Goal: Communication & Community: Share content

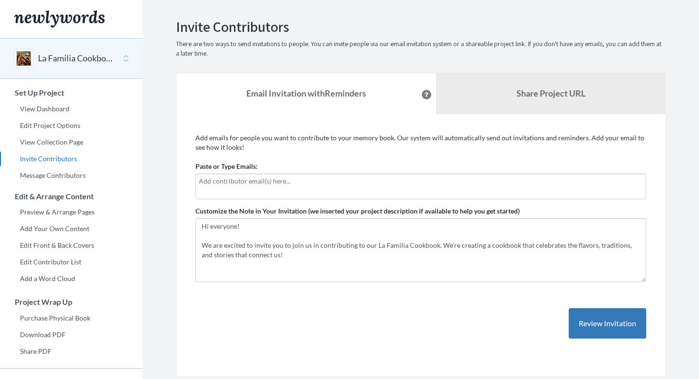
click at [279, 176] on input "text" at bounding box center [421, 181] width 444 height 10
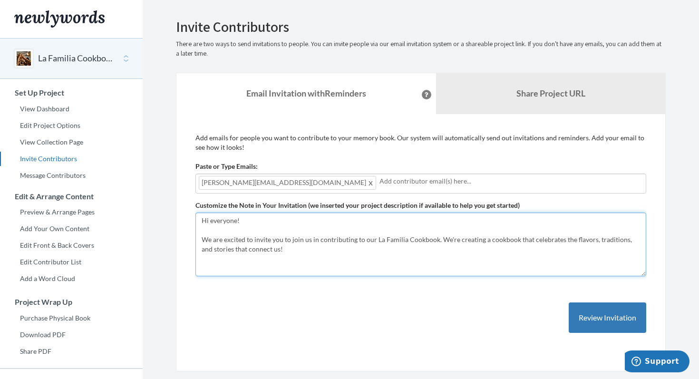
click at [234, 240] on textarea "Hi everyone! We are excited to invite you to join us in contributing to our La …" at bounding box center [420, 245] width 451 height 64
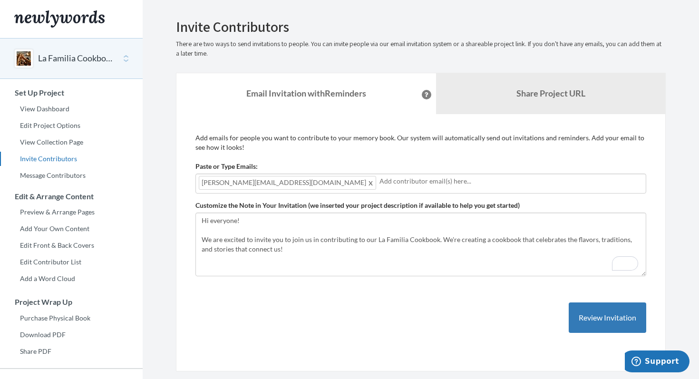
click at [379, 180] on input "text" at bounding box center [510, 181] width 263 height 10
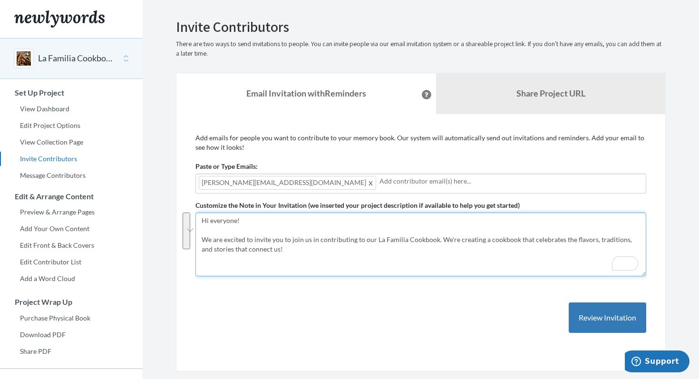
drag, startPoint x: 272, startPoint y: 251, endPoint x: 203, endPoint y: 239, distance: 70.5
click at [203, 239] on textarea "Hi everyone! We are excited to invite you to join us in contributing to our La …" at bounding box center [420, 245] width 451 height 64
click at [322, 262] on textarea "Hi everyone! We are excited to invite you to join us in contributing to our La …" at bounding box center [420, 245] width 451 height 64
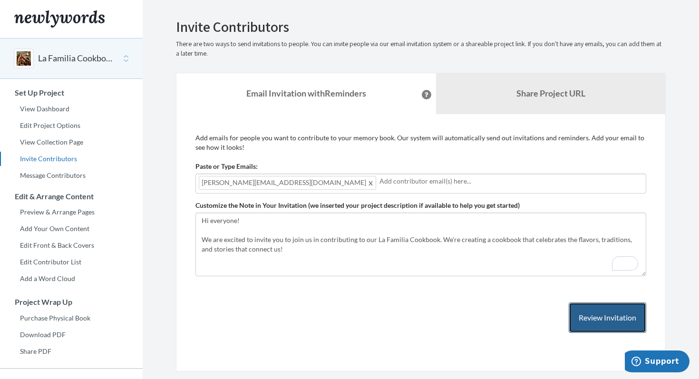
click at [611, 314] on button "Review Invitation" at bounding box center [608, 317] width 78 height 31
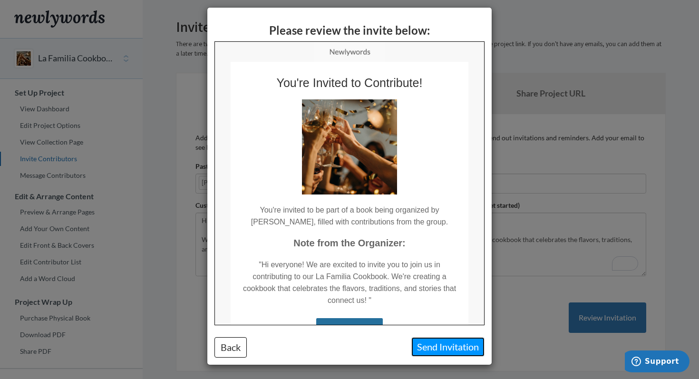
click at [436, 346] on button "Send Invitation" at bounding box center [447, 346] width 73 height 19
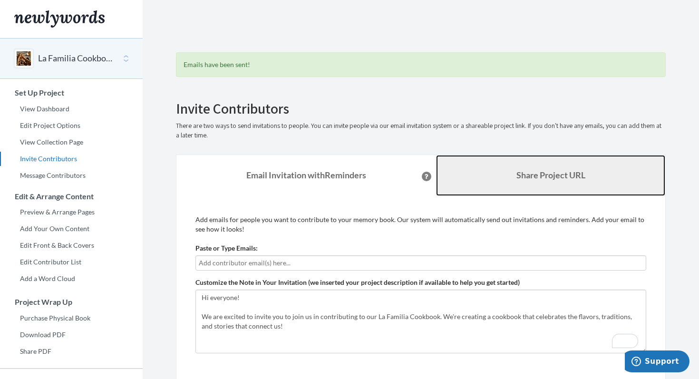
click at [573, 184] on link "Share Project URL" at bounding box center [550, 175] width 229 height 41
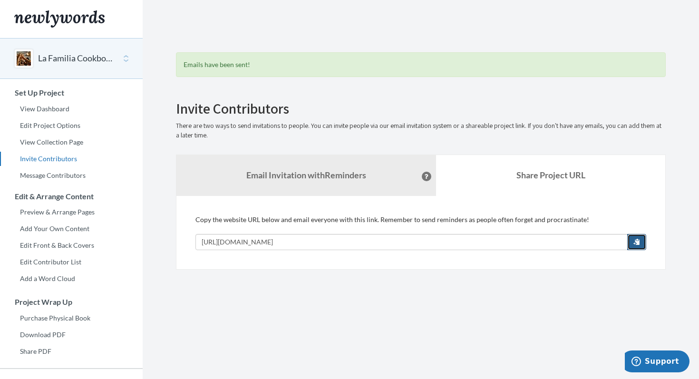
click at [632, 242] on button "button" at bounding box center [636, 242] width 19 height 16
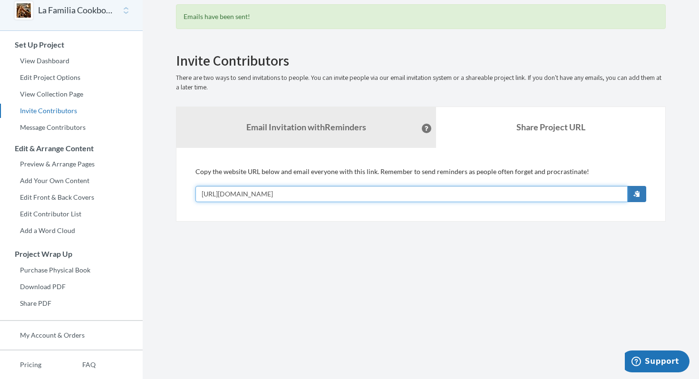
scroll to position [53, 0]
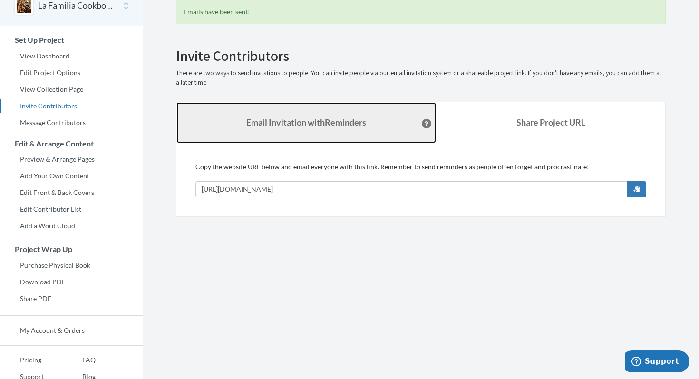
click at [310, 115] on link "Email Invitation with Reminders" at bounding box center [306, 122] width 260 height 41
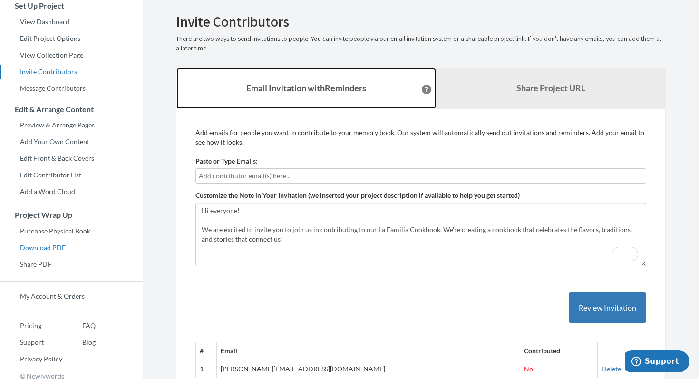
scroll to position [0, 0]
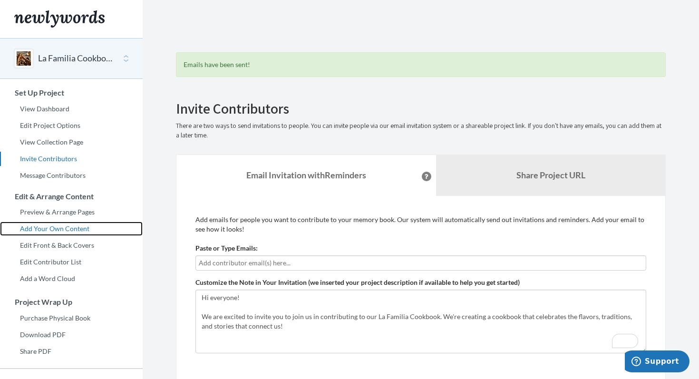
click at [53, 227] on link "Add Your Own Content" at bounding box center [71, 229] width 143 height 14
